Goal: Download file/media

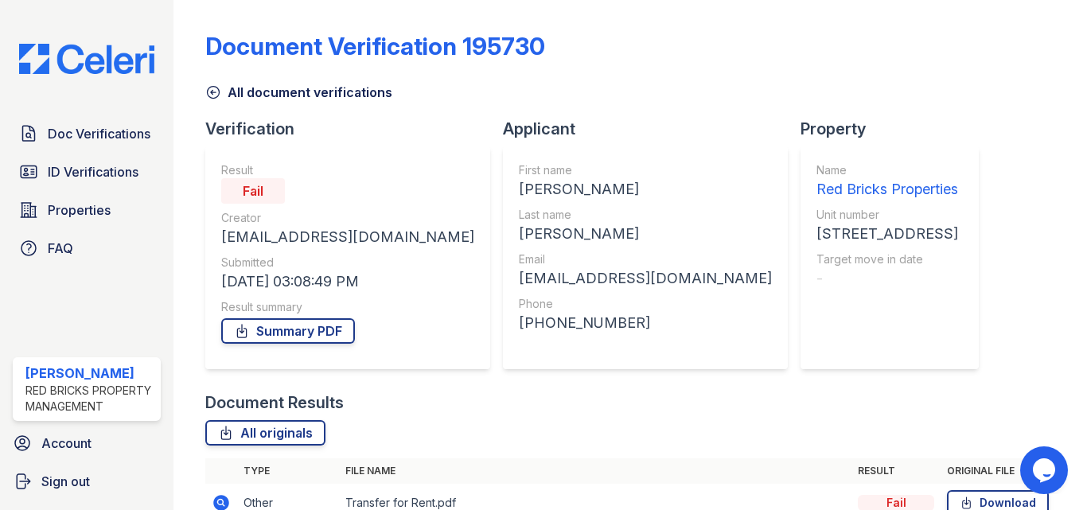
click at [210, 95] on icon at bounding box center [213, 92] width 16 height 16
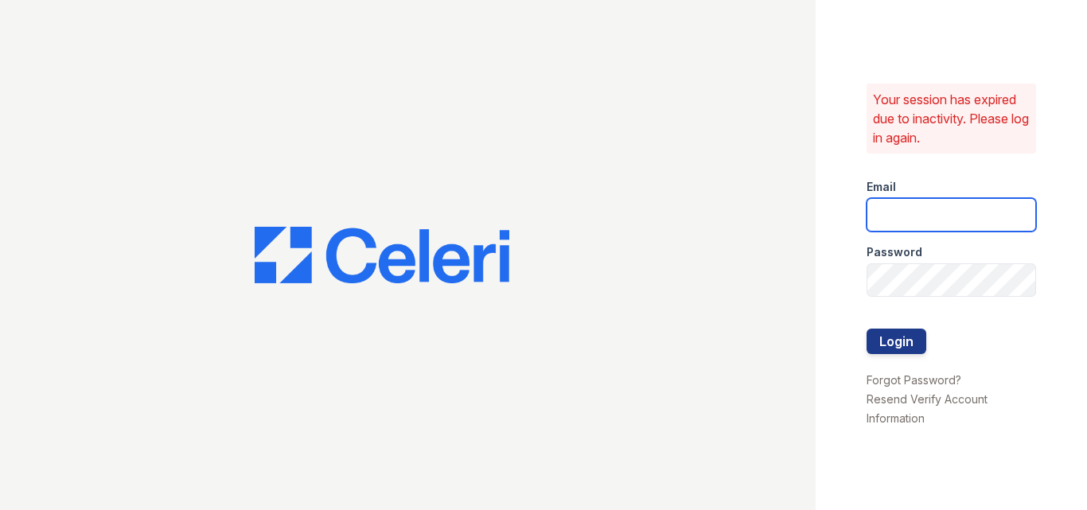
type input "raghukukunoor@gmail.com"
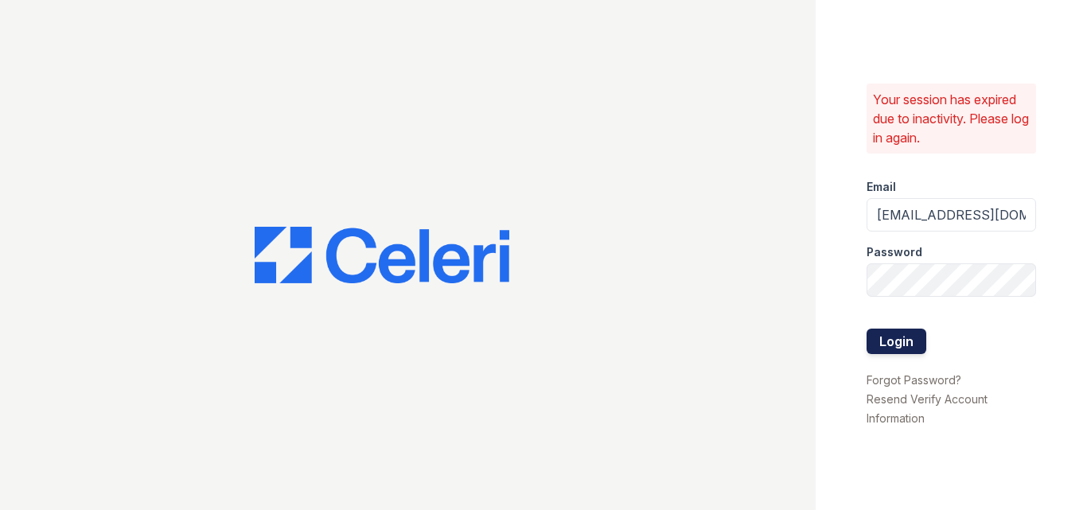
click at [884, 333] on button "Login" at bounding box center [897, 341] width 60 height 25
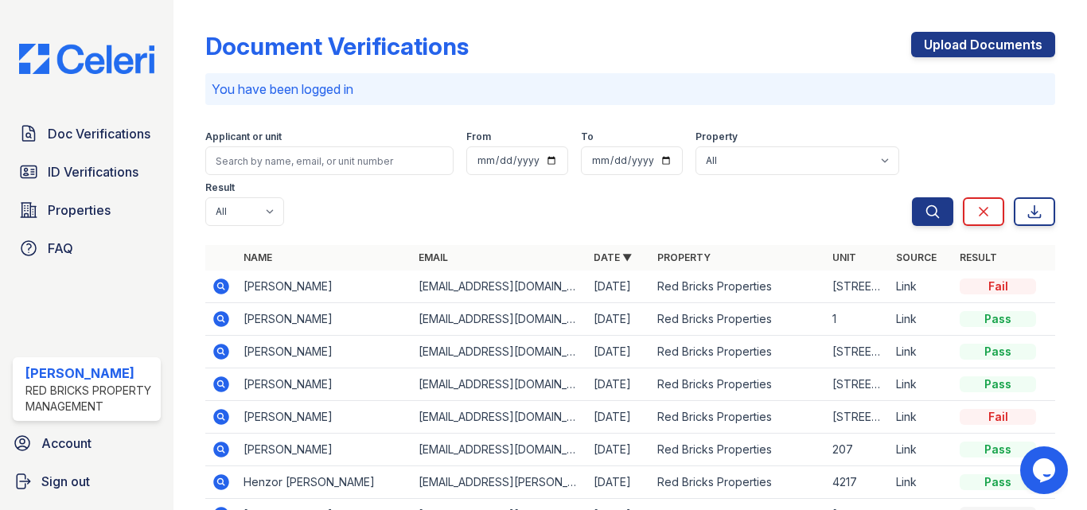
click at [218, 285] on icon at bounding box center [221, 286] width 19 height 19
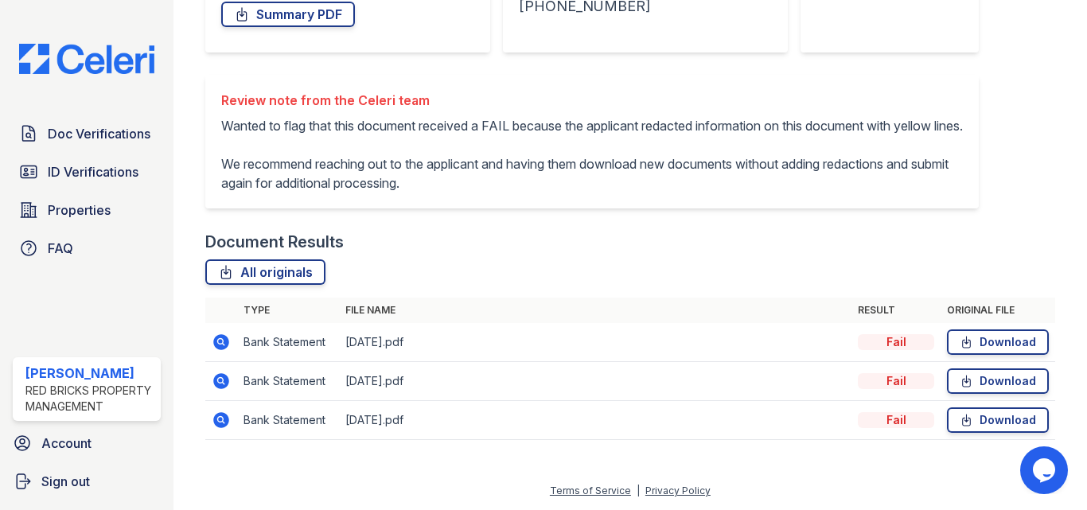
scroll to position [336, 0]
click at [988, 373] on link "Download" at bounding box center [998, 380] width 102 height 25
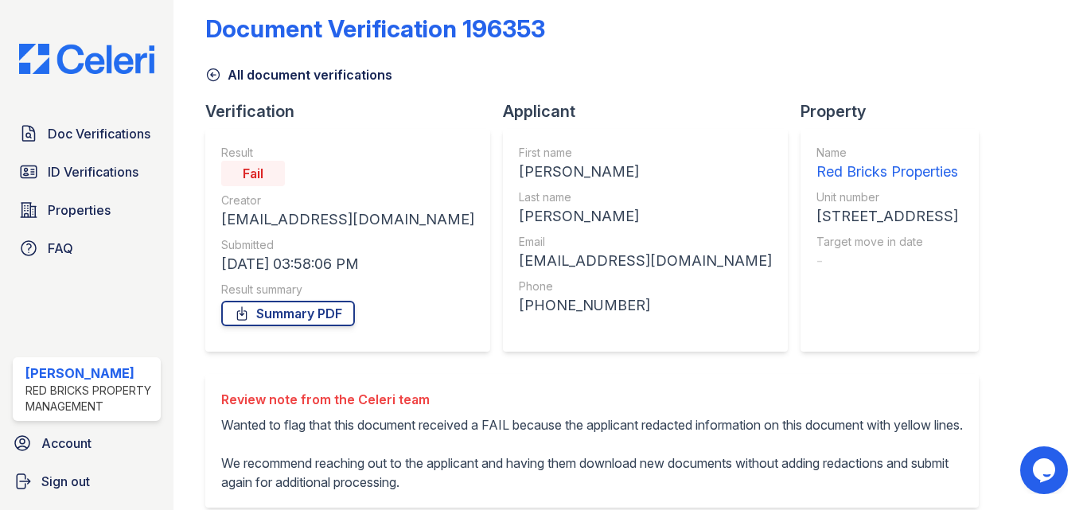
click at [216, 74] on icon at bounding box center [213, 75] width 16 height 16
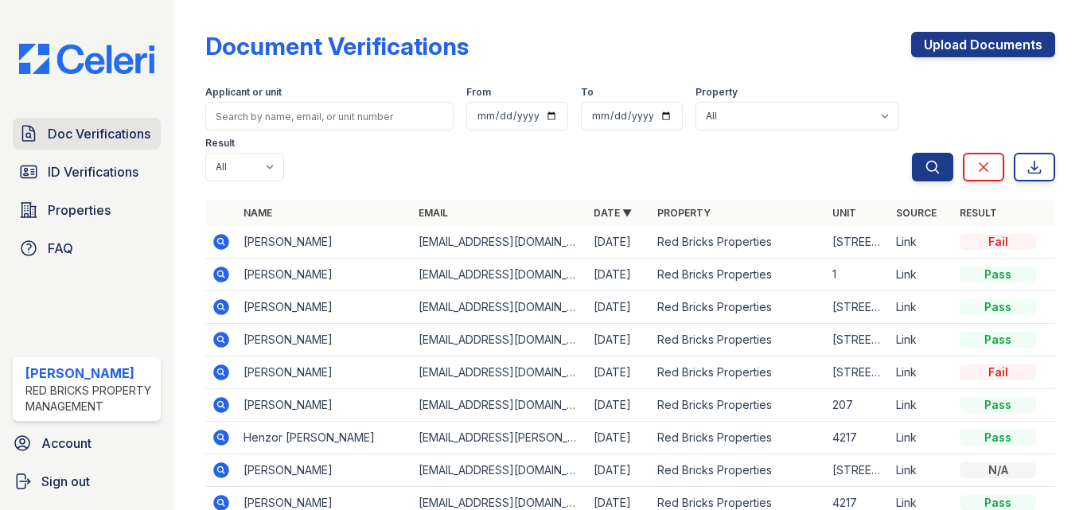
click at [113, 130] on span "Doc Verifications" at bounding box center [99, 133] width 103 height 19
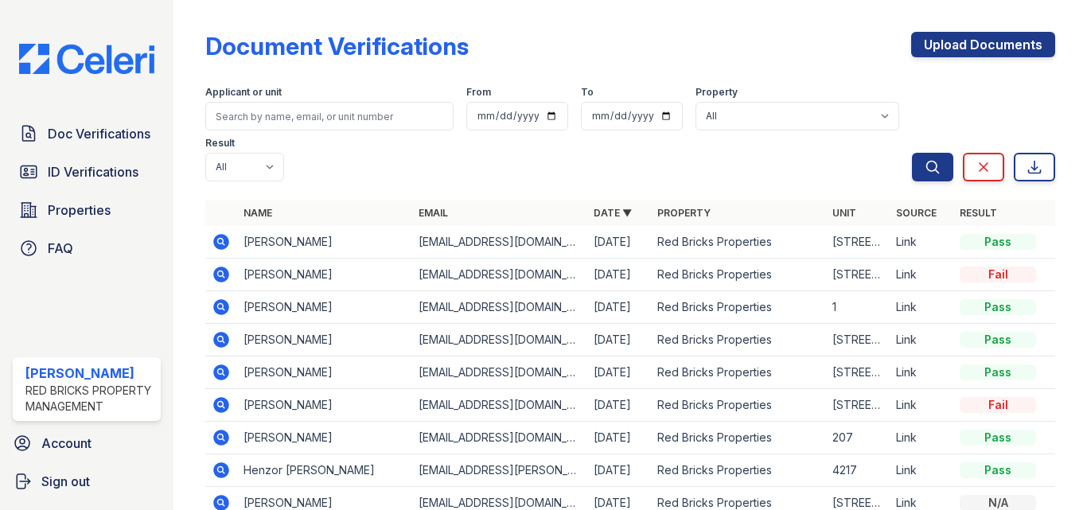
click at [105, 170] on span "ID Verifications" at bounding box center [93, 171] width 91 height 19
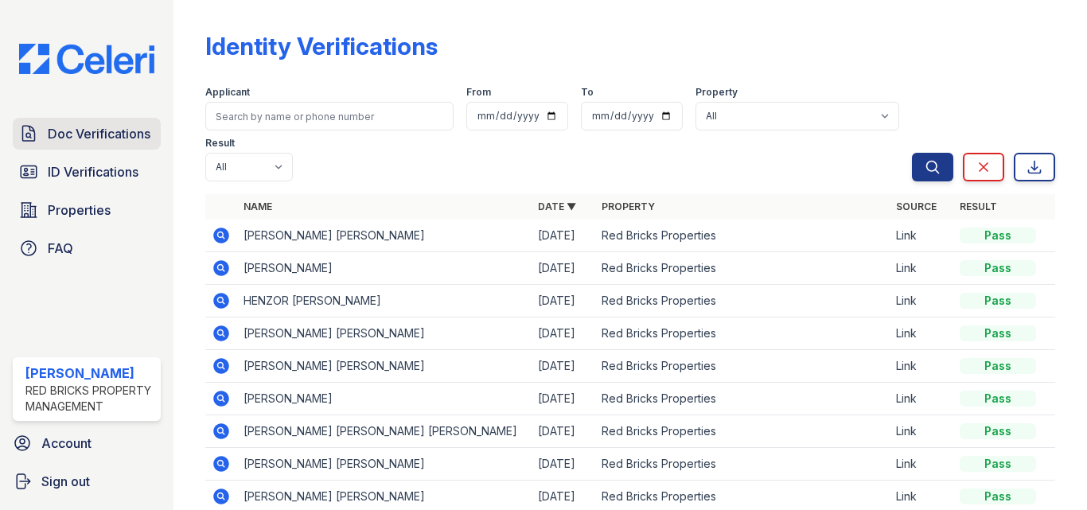
click at [116, 131] on span "Doc Verifications" at bounding box center [99, 133] width 103 height 19
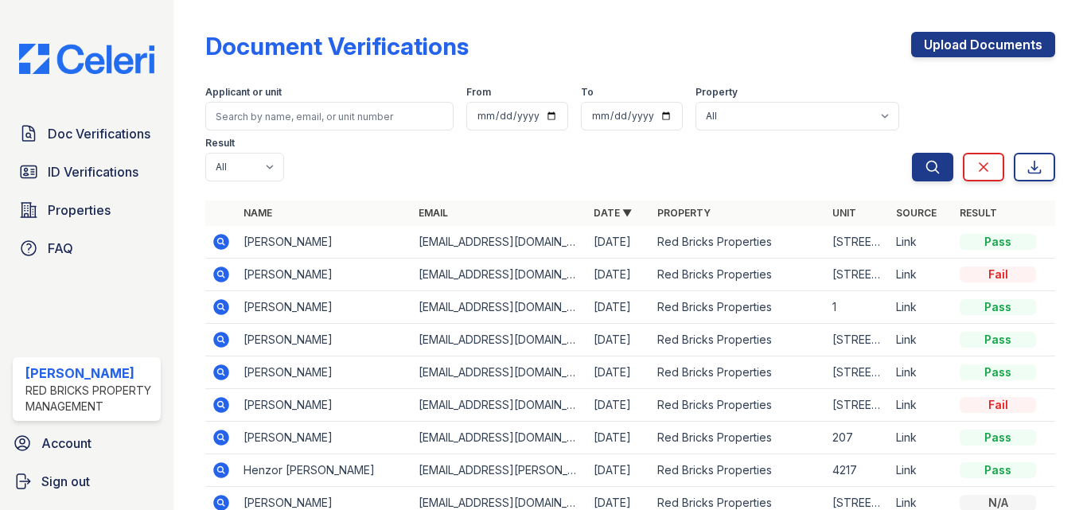
click at [218, 235] on icon at bounding box center [221, 242] width 16 height 16
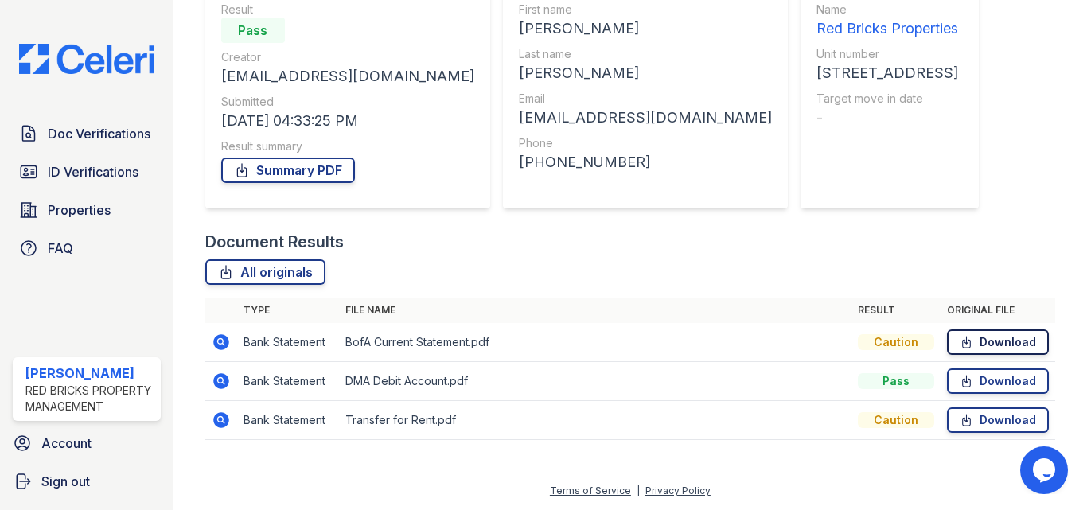
click at [982, 342] on link "Download" at bounding box center [998, 341] width 102 height 25
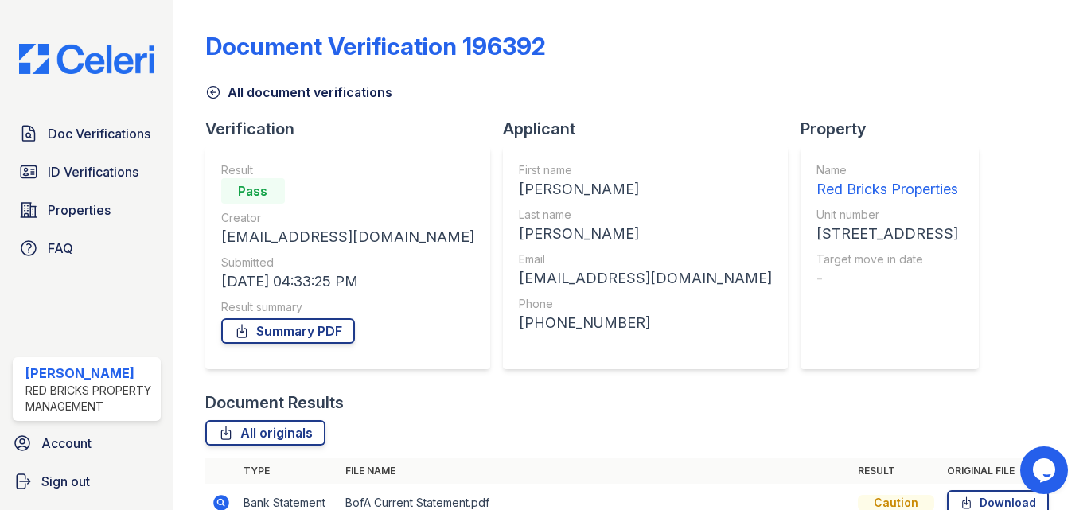
click at [208, 84] on icon at bounding box center [213, 92] width 16 height 16
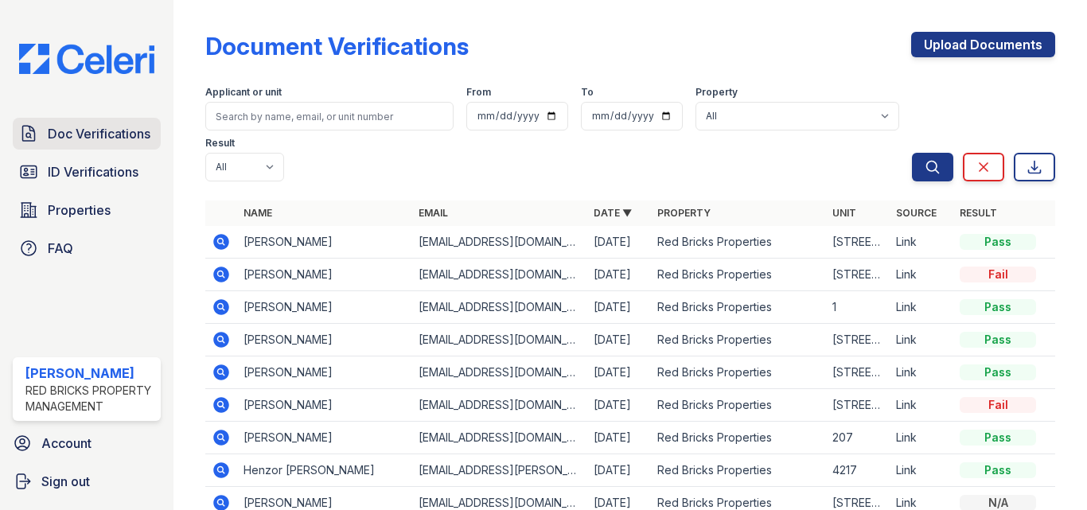
click at [108, 129] on span "Doc Verifications" at bounding box center [99, 133] width 103 height 19
click at [224, 240] on icon at bounding box center [221, 242] width 16 height 16
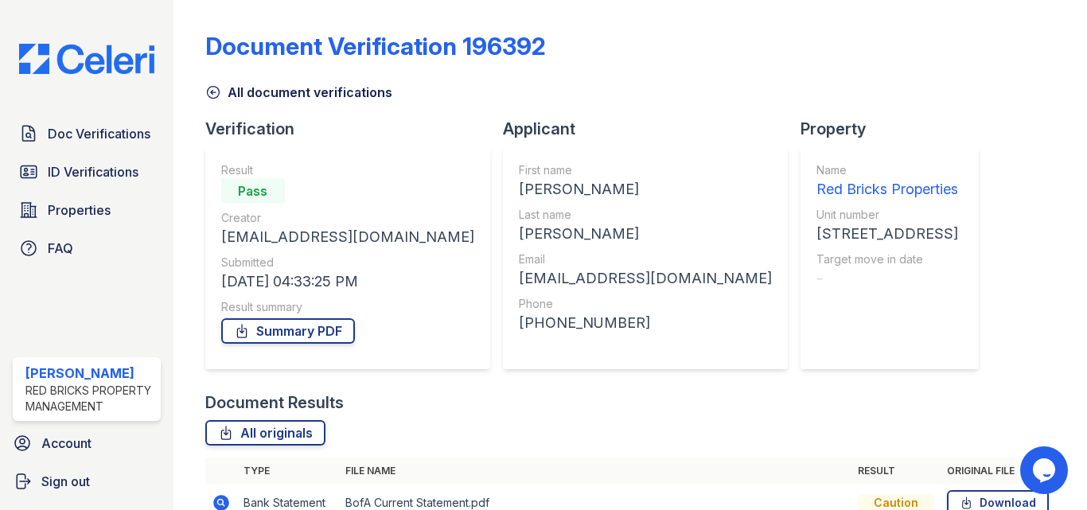
click at [212, 95] on icon at bounding box center [213, 93] width 12 height 12
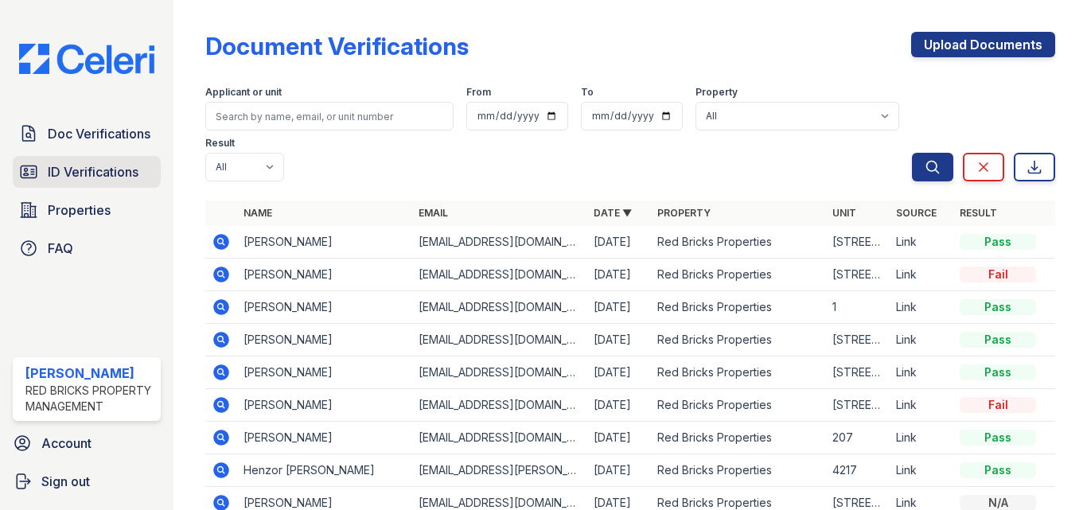
click at [72, 171] on span "ID Verifications" at bounding box center [93, 171] width 91 height 19
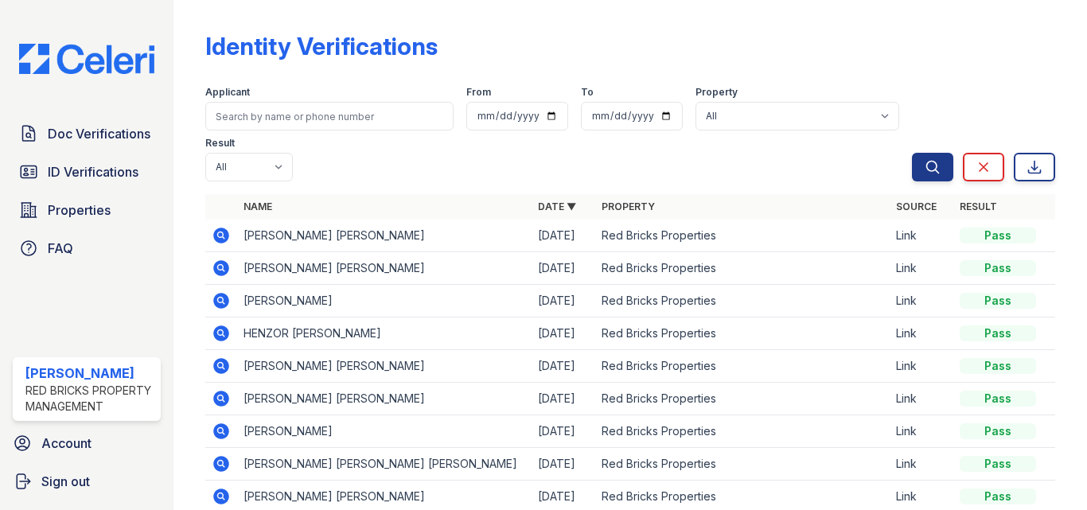
click at [216, 230] on icon at bounding box center [221, 236] width 16 height 16
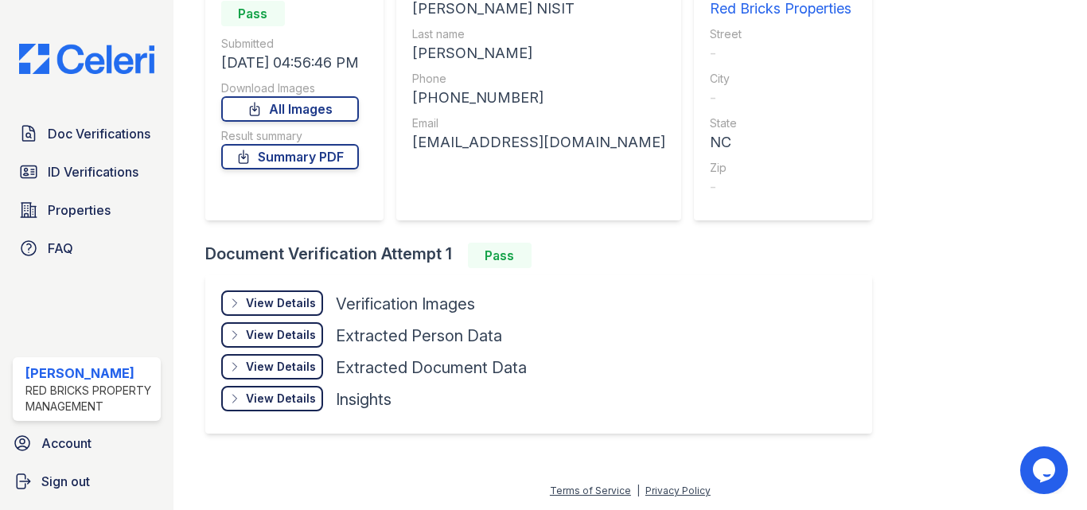
scroll to position [21, 0]
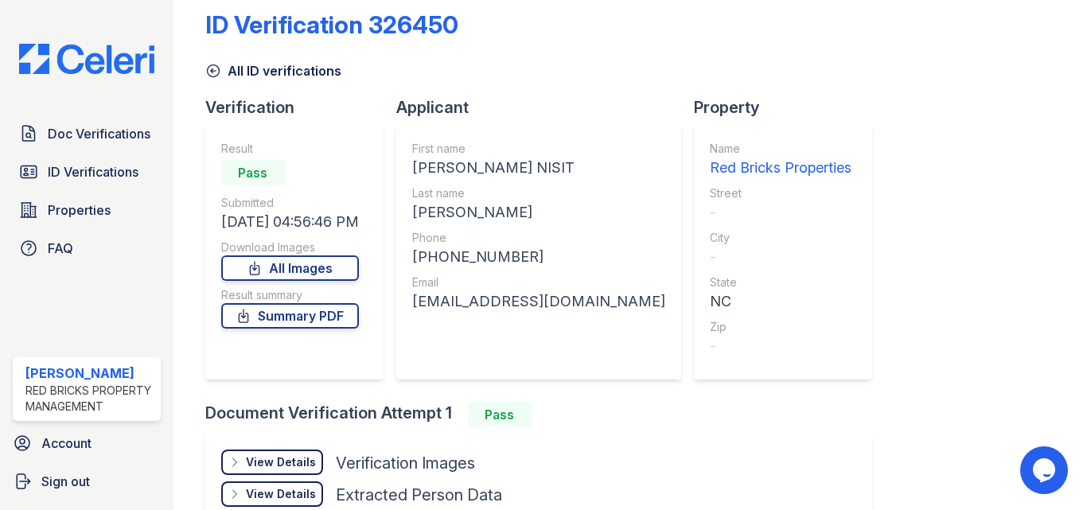
click at [280, 187] on div "Pass" at bounding box center [290, 173] width 138 height 32
click at [314, 267] on link "All Images" at bounding box center [290, 267] width 138 height 25
click at [216, 67] on icon at bounding box center [213, 71] width 16 height 16
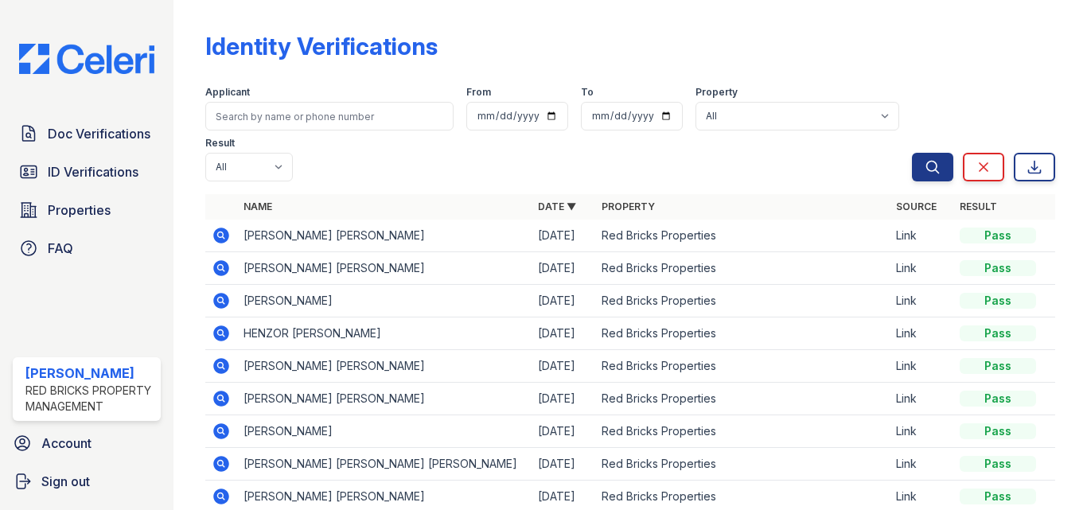
scroll to position [80, 0]
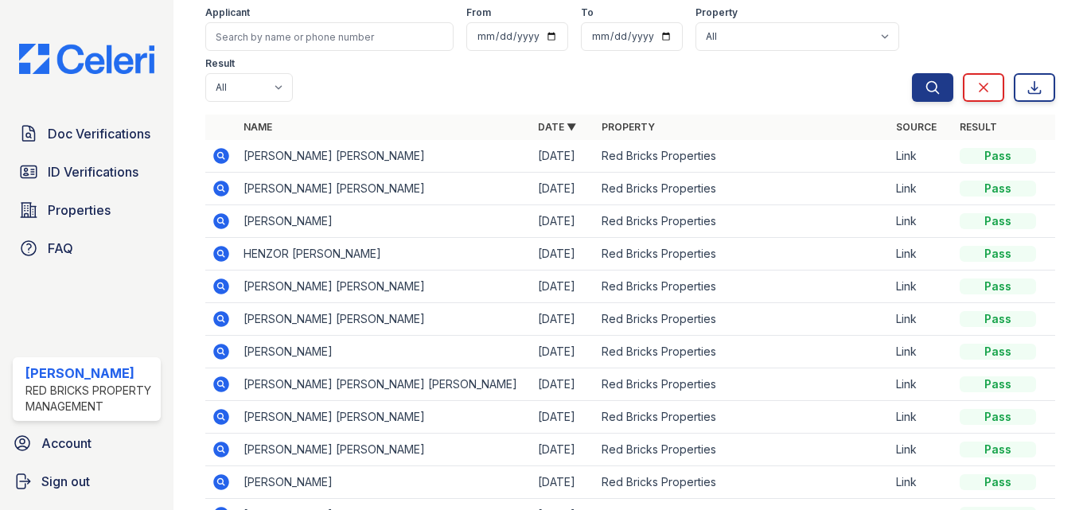
click at [220, 247] on icon at bounding box center [221, 254] width 16 height 16
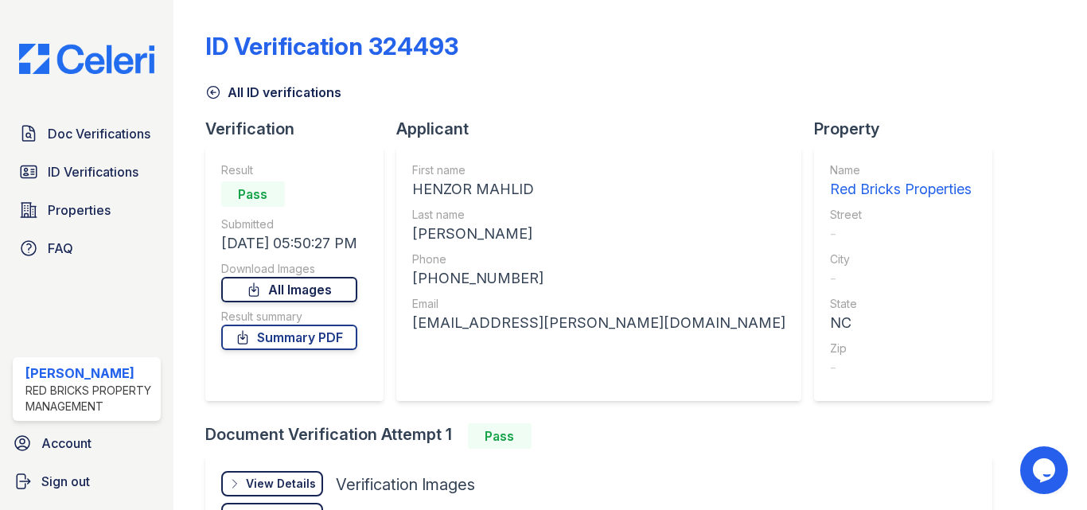
click at [335, 292] on link "All Images" at bounding box center [289, 289] width 136 height 25
click at [211, 88] on icon at bounding box center [213, 92] width 16 height 16
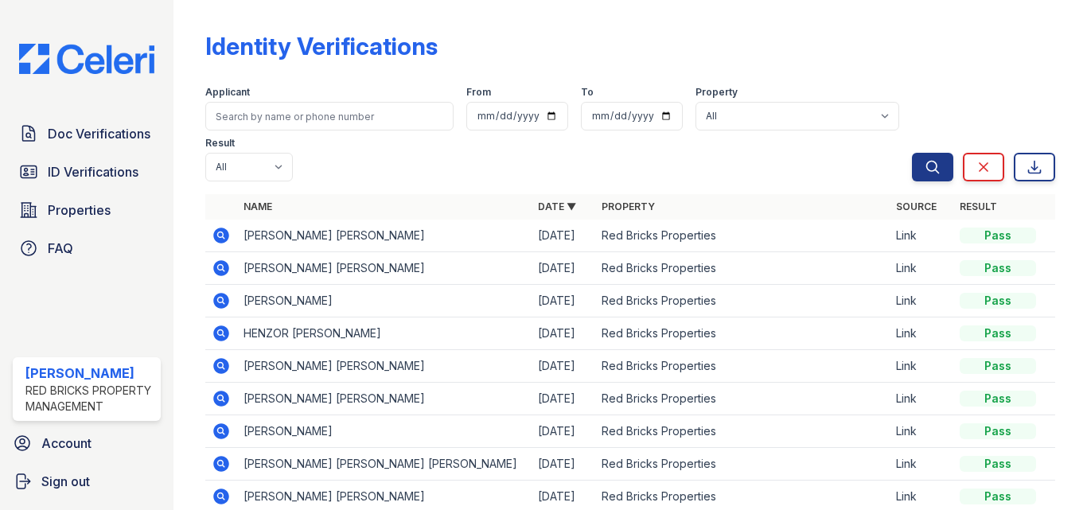
scroll to position [80, 0]
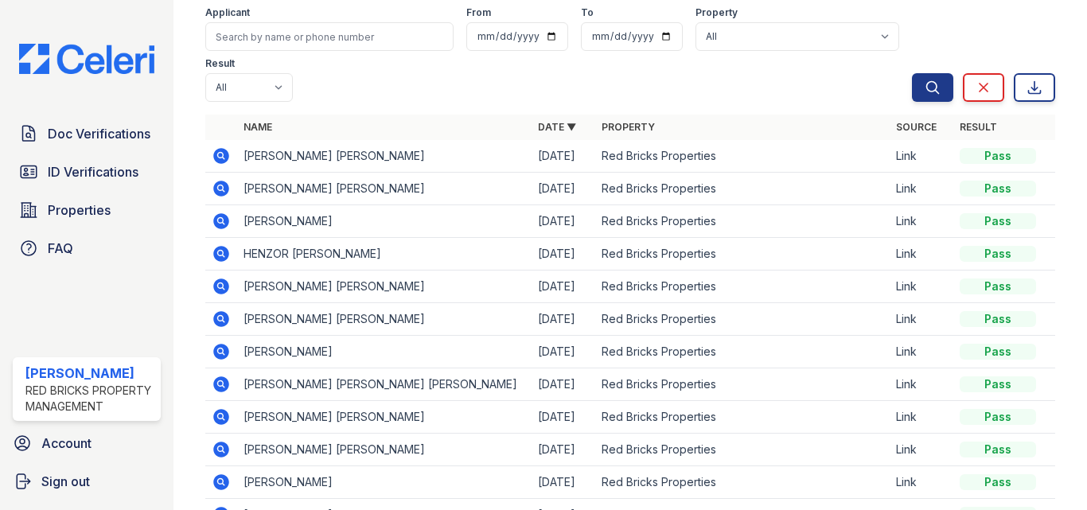
click at [223, 286] on icon at bounding box center [221, 286] width 19 height 19
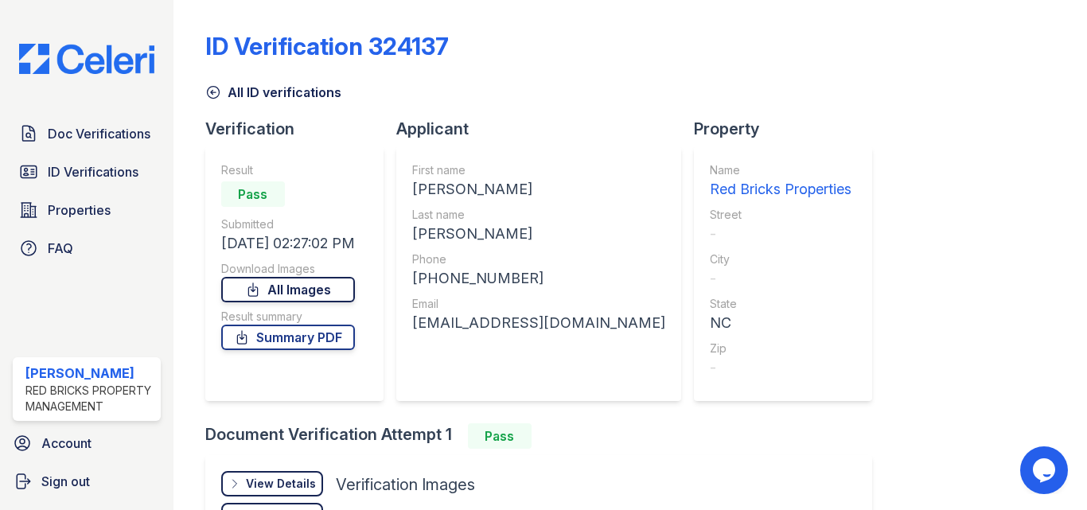
click at [299, 290] on link "All Images" at bounding box center [288, 289] width 134 height 25
click at [209, 91] on icon at bounding box center [213, 92] width 16 height 16
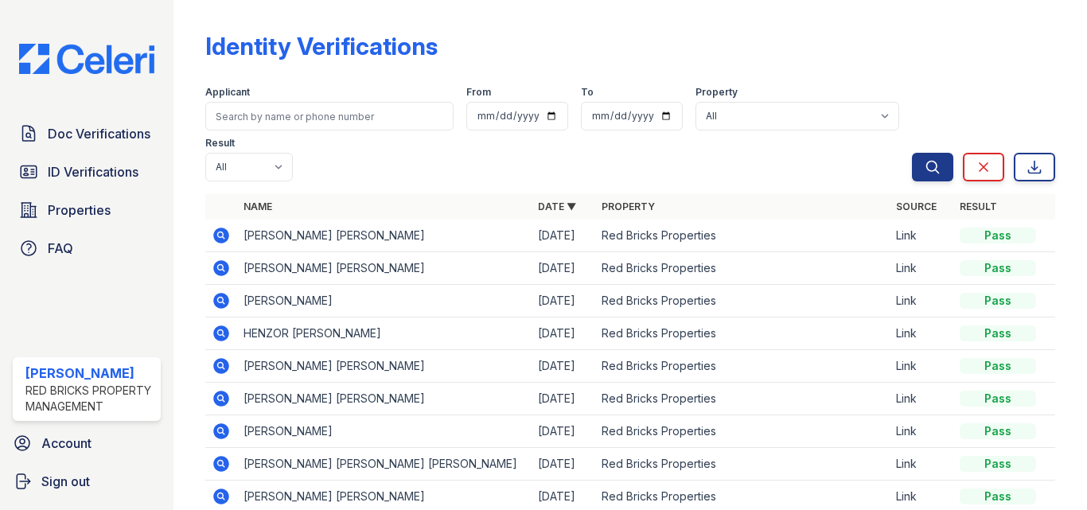
scroll to position [80, 0]
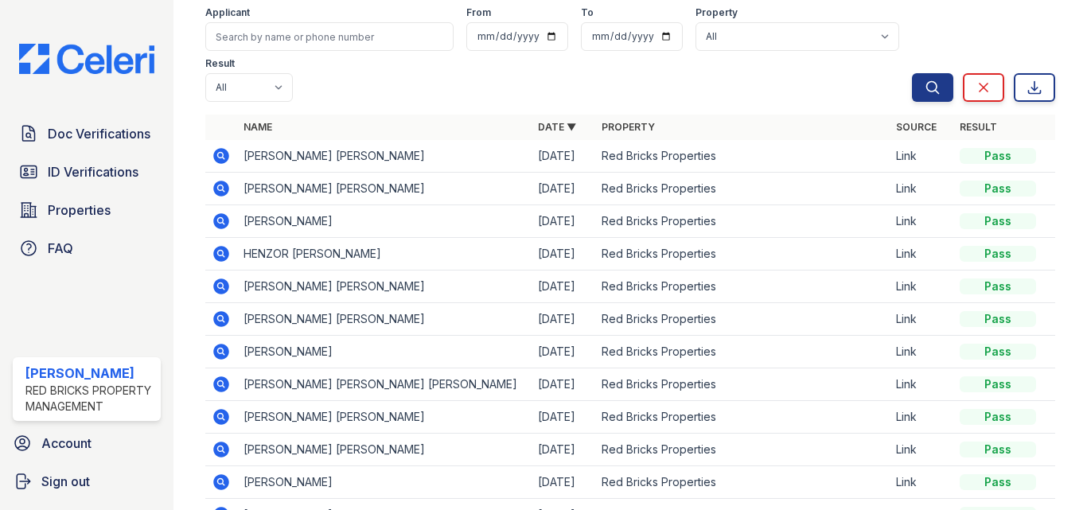
click at [221, 316] on icon at bounding box center [221, 319] width 19 height 19
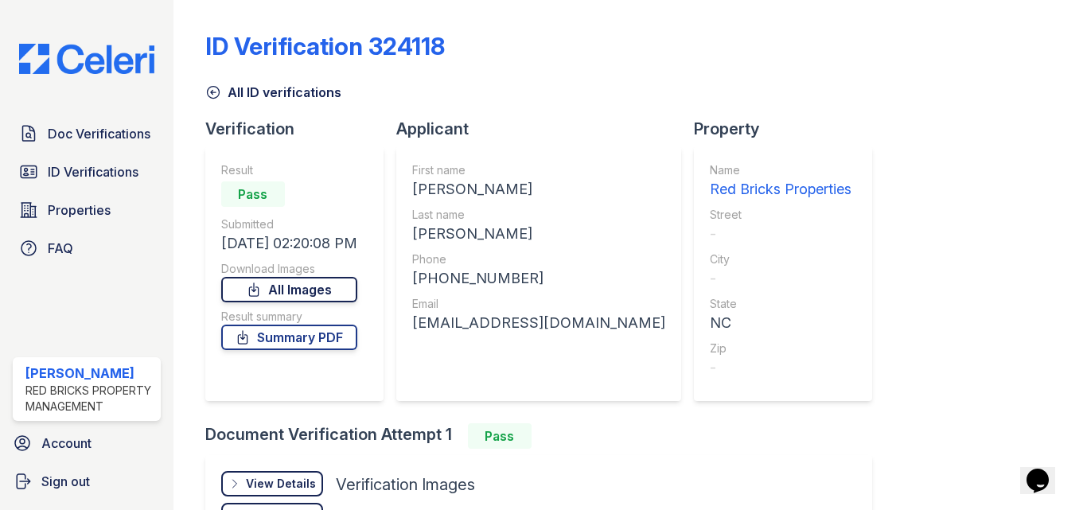
click at [286, 288] on link "All Images" at bounding box center [289, 289] width 136 height 25
click at [272, 289] on link "All Images" at bounding box center [289, 289] width 136 height 25
click at [211, 93] on icon at bounding box center [213, 93] width 12 height 12
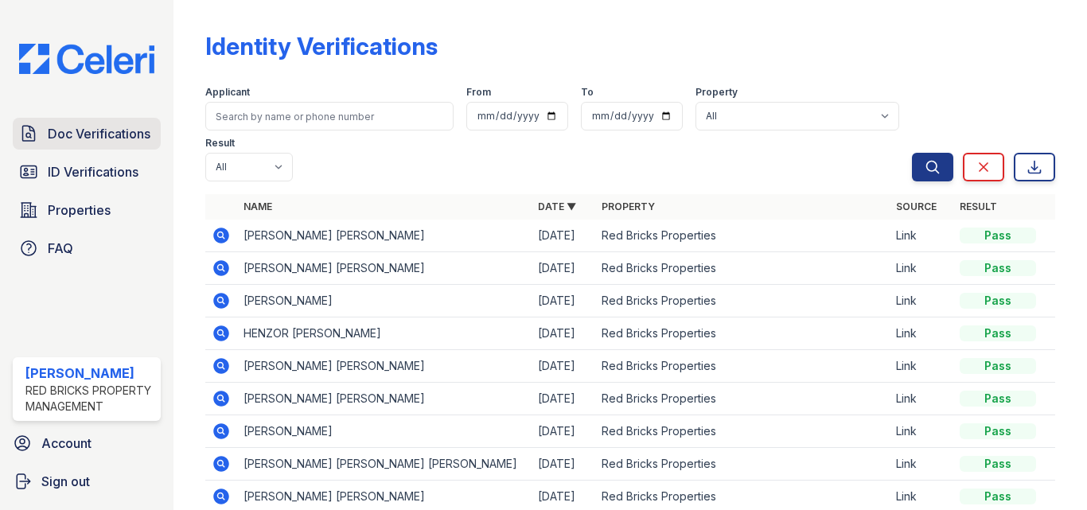
click at [94, 134] on span "Doc Verifications" at bounding box center [99, 133] width 103 height 19
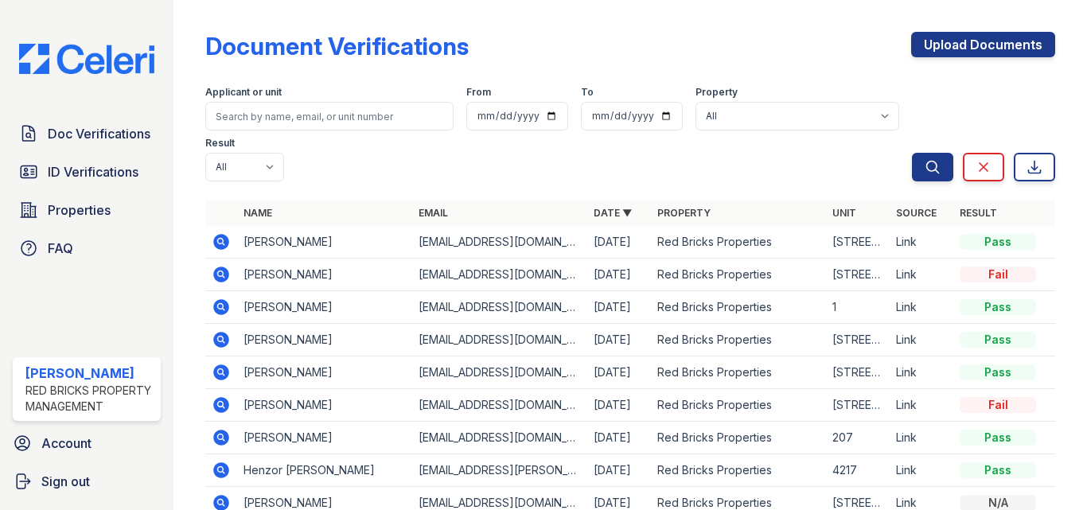
click at [220, 237] on icon at bounding box center [221, 242] width 16 height 16
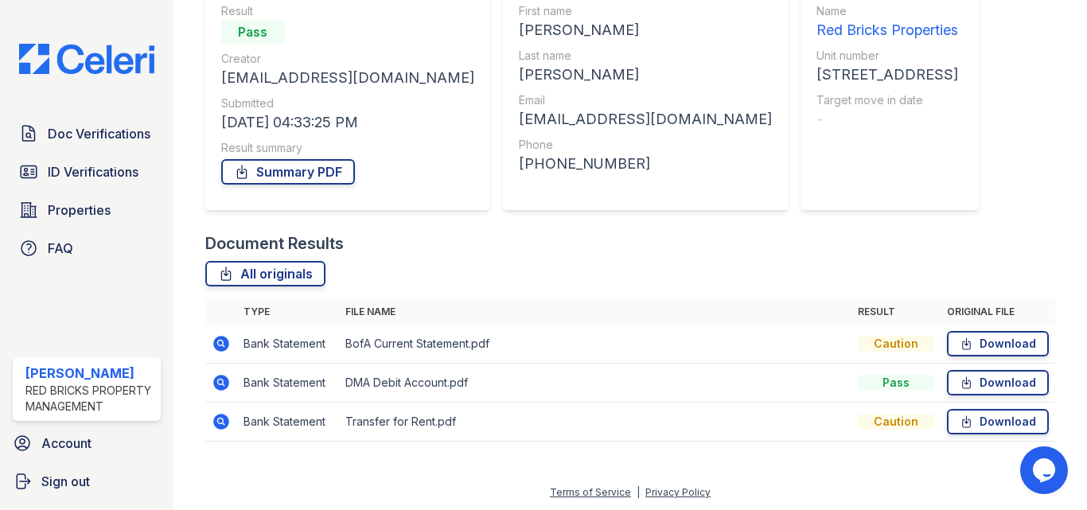
scroll to position [161, 0]
click at [979, 334] on link "Download" at bounding box center [998, 341] width 102 height 25
click at [990, 382] on link "Download" at bounding box center [998, 380] width 102 height 25
click at [976, 419] on link "Download" at bounding box center [998, 419] width 102 height 25
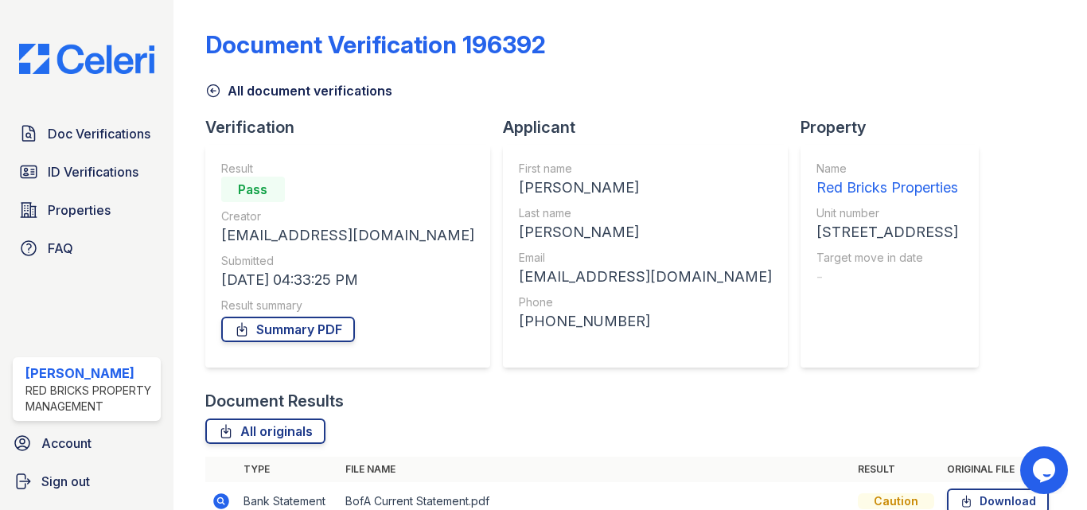
click at [212, 88] on icon at bounding box center [213, 91] width 12 height 12
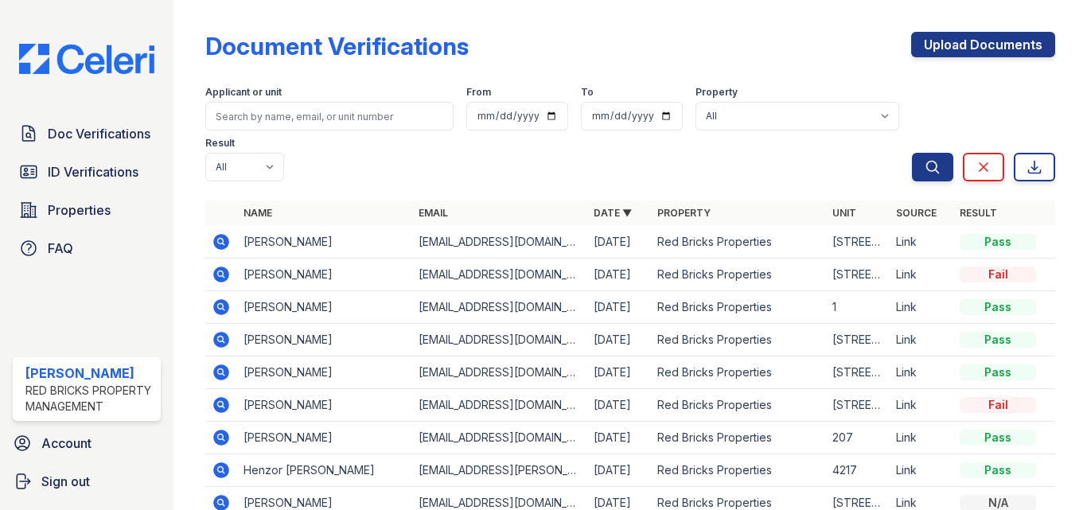
click at [218, 271] on icon at bounding box center [221, 274] width 19 height 19
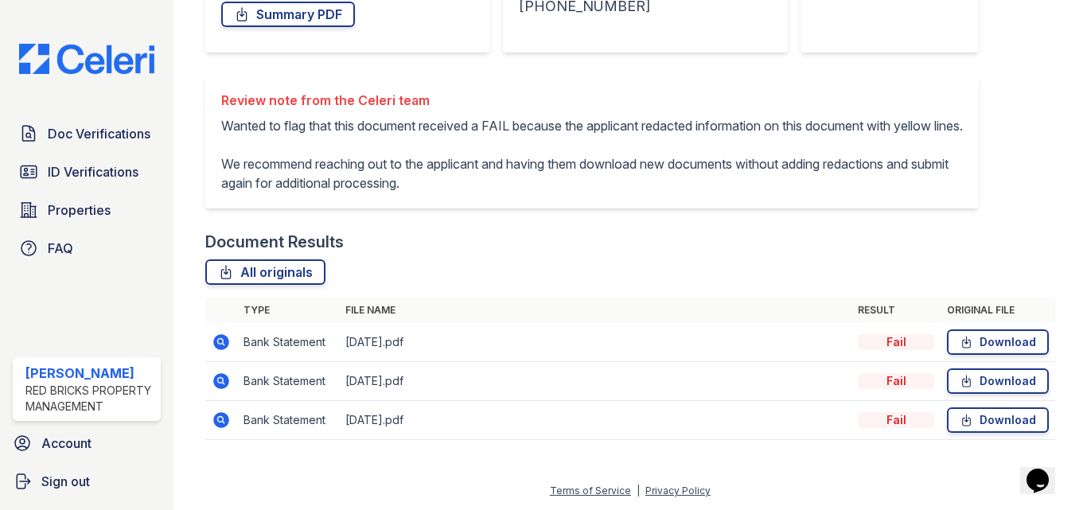
scroll to position [336, 0]
click at [963, 381] on icon at bounding box center [967, 381] width 8 height 11
click at [973, 412] on link "Download" at bounding box center [998, 419] width 102 height 25
click at [992, 345] on link "Download" at bounding box center [998, 341] width 102 height 25
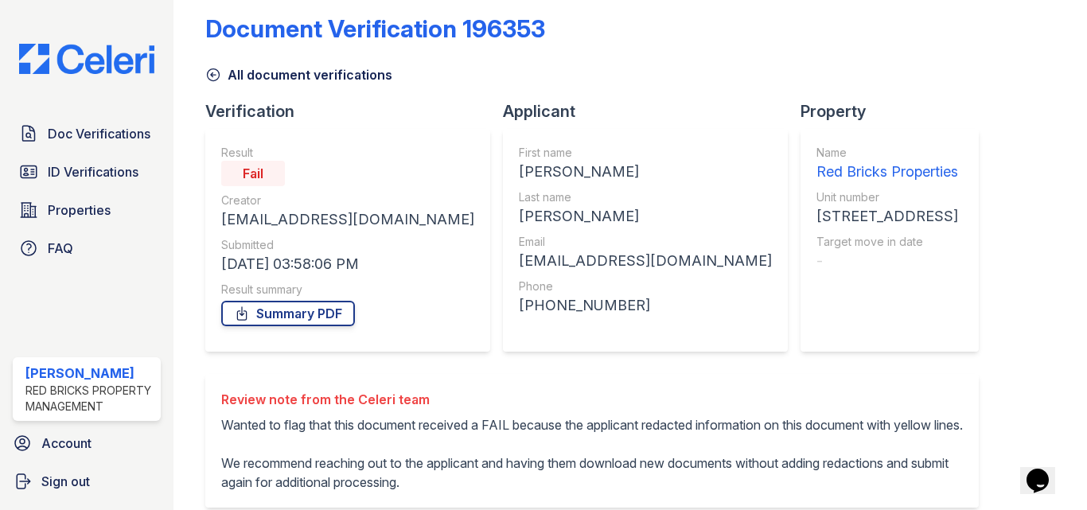
scroll to position [0, 0]
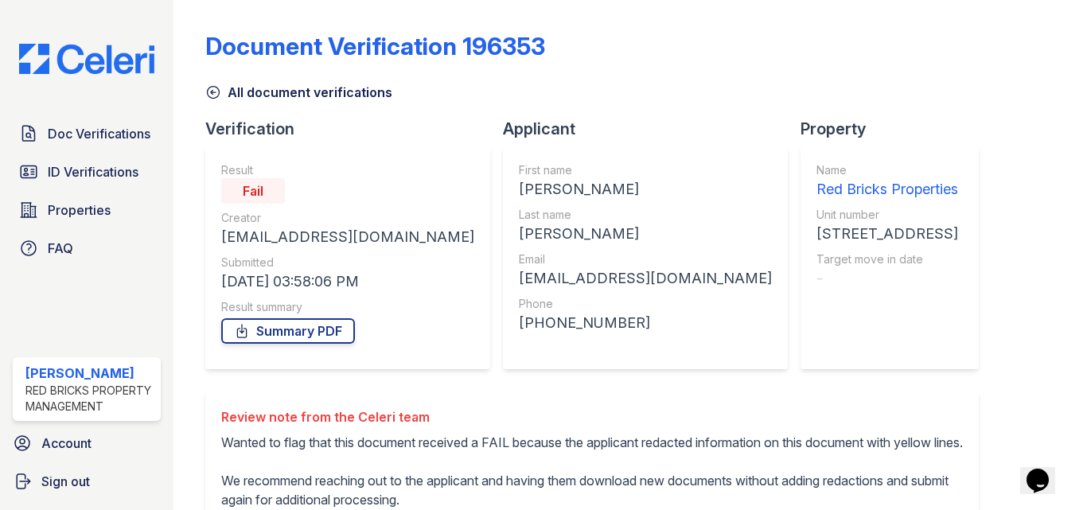
click at [215, 89] on icon at bounding box center [213, 92] width 16 height 16
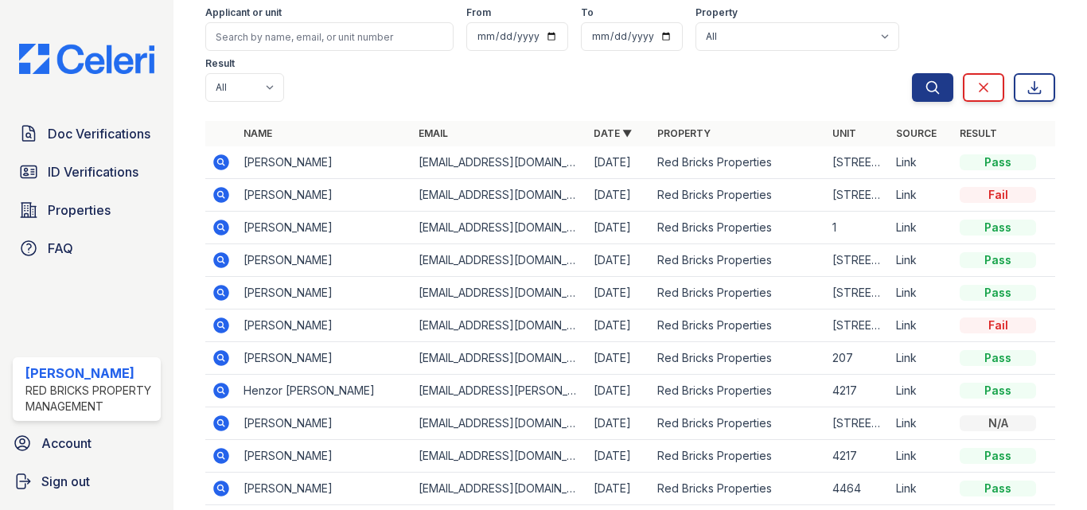
scroll to position [159, 0]
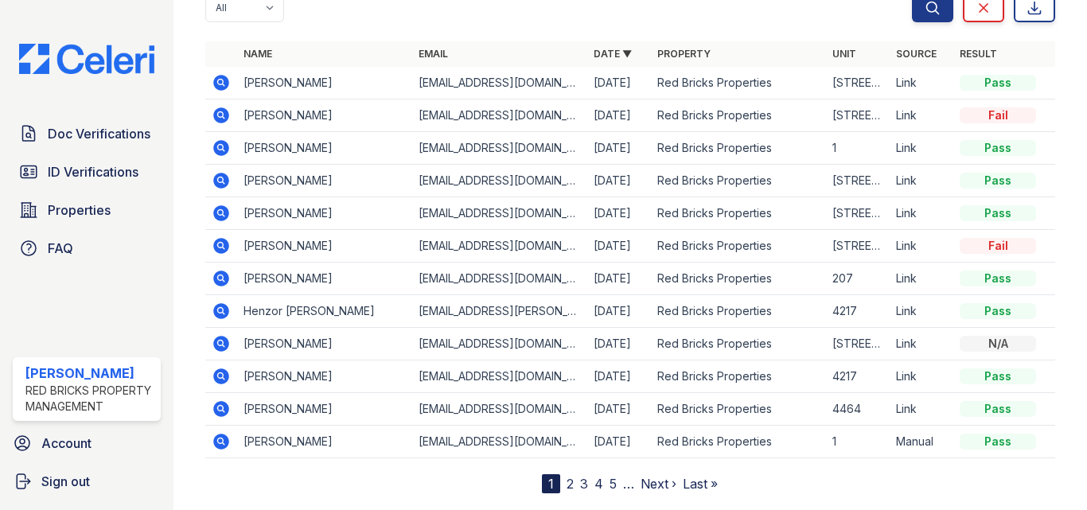
click at [222, 309] on icon at bounding box center [221, 311] width 19 height 19
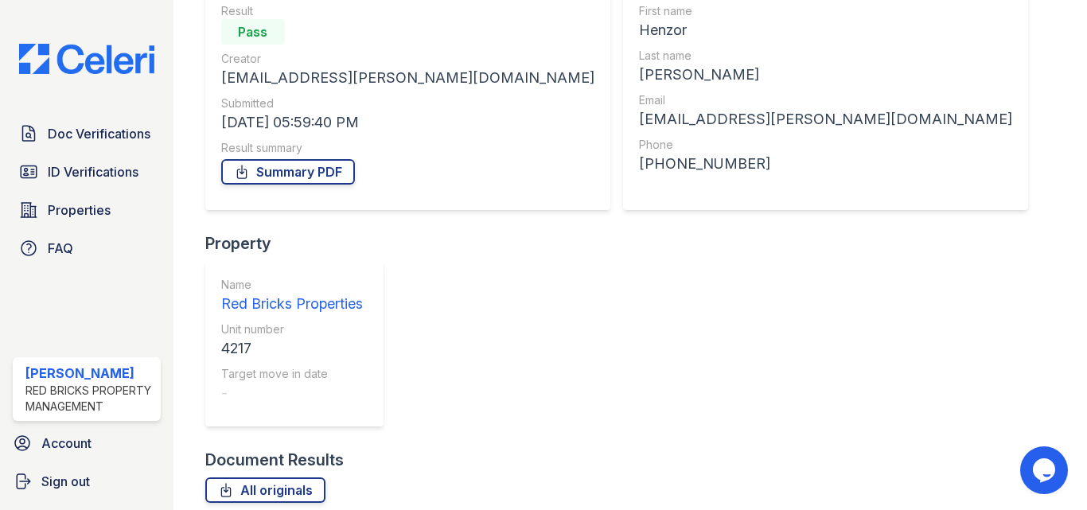
scroll to position [161, 0]
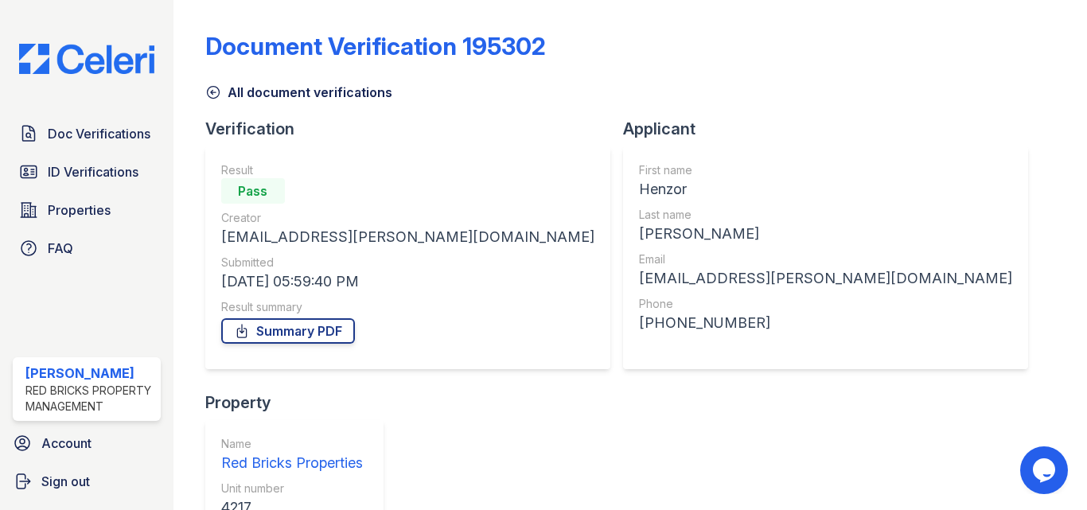
click at [216, 93] on icon at bounding box center [213, 92] width 16 height 16
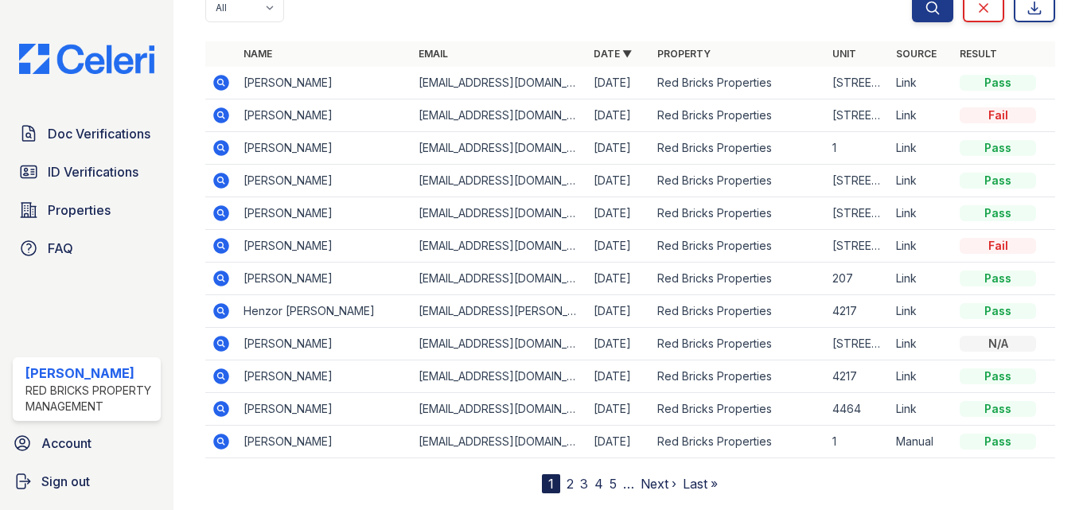
scroll to position [197, 0]
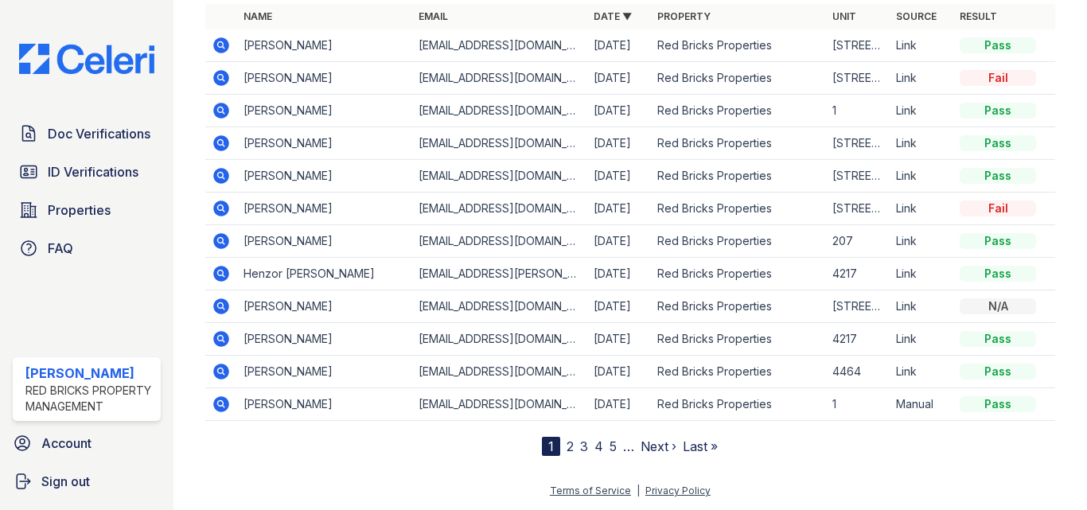
click at [221, 337] on icon at bounding box center [220, 338] width 4 height 4
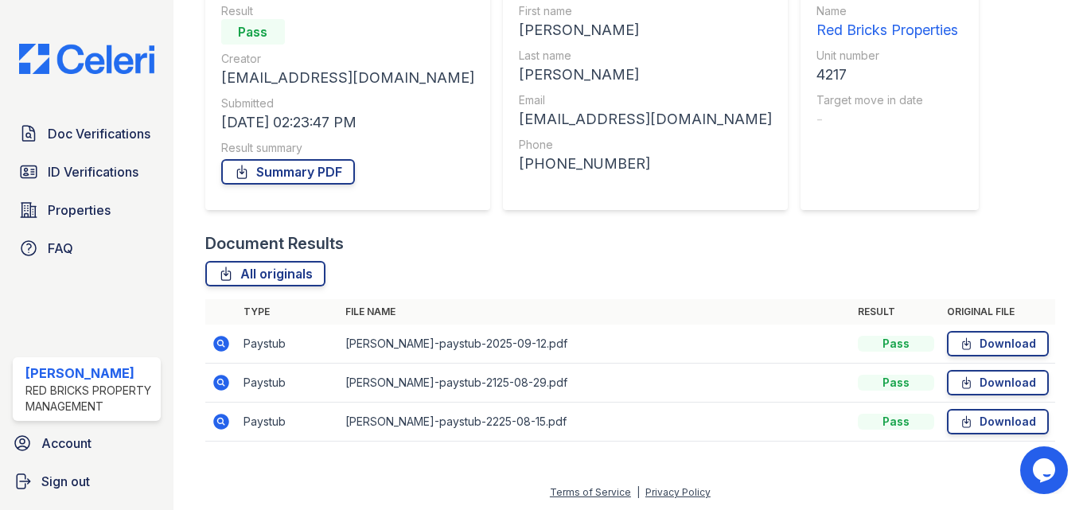
scroll to position [161, 0]
click at [996, 340] on link "Download" at bounding box center [998, 341] width 102 height 25
click at [990, 379] on link "Download" at bounding box center [998, 380] width 102 height 25
click at [981, 417] on link "Download" at bounding box center [998, 419] width 102 height 25
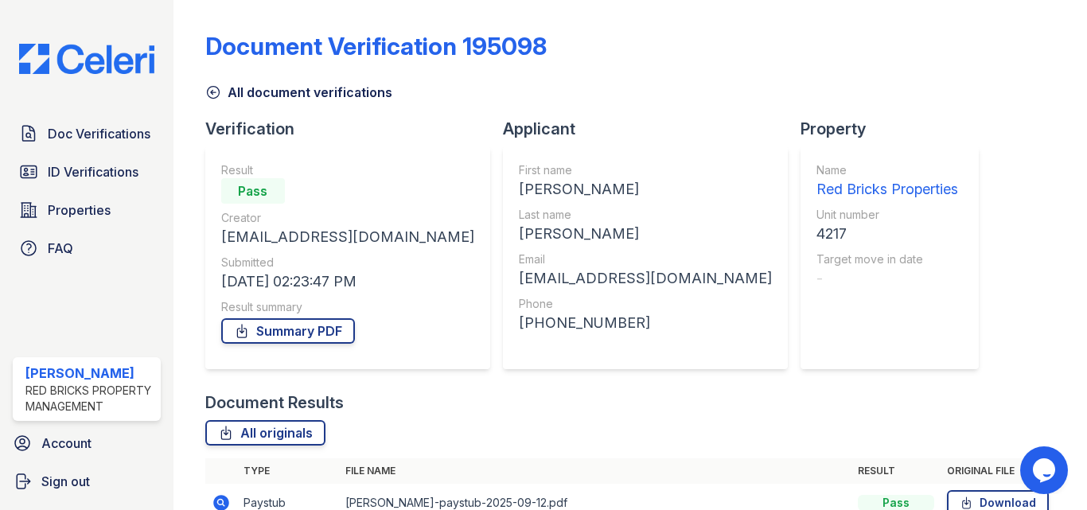
click at [213, 92] on icon at bounding box center [213, 93] width 12 height 12
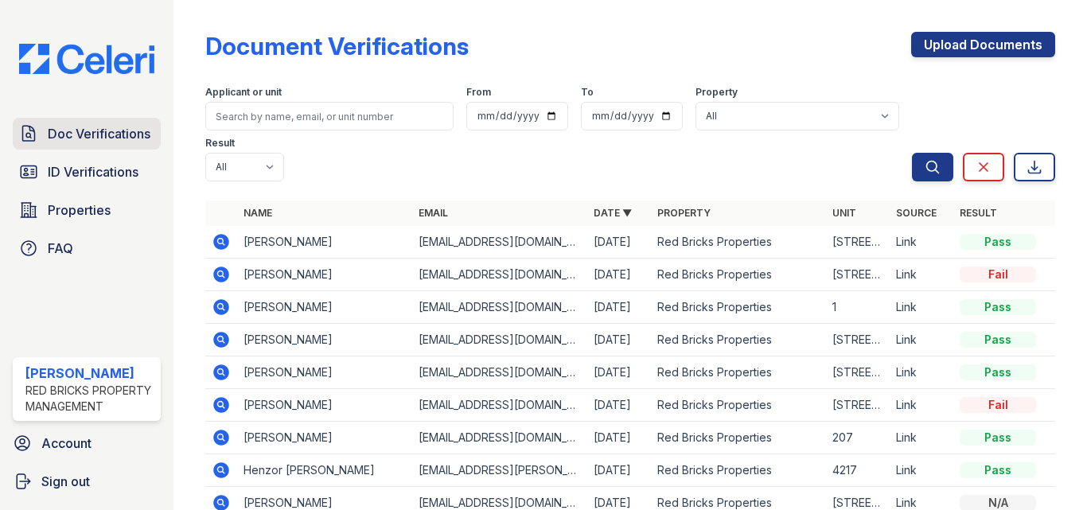
click at [110, 127] on span "Doc Verifications" at bounding box center [99, 133] width 103 height 19
click at [135, 127] on span "Doc Verifications" at bounding box center [99, 133] width 103 height 19
